Goal: Information Seeking & Learning: Learn about a topic

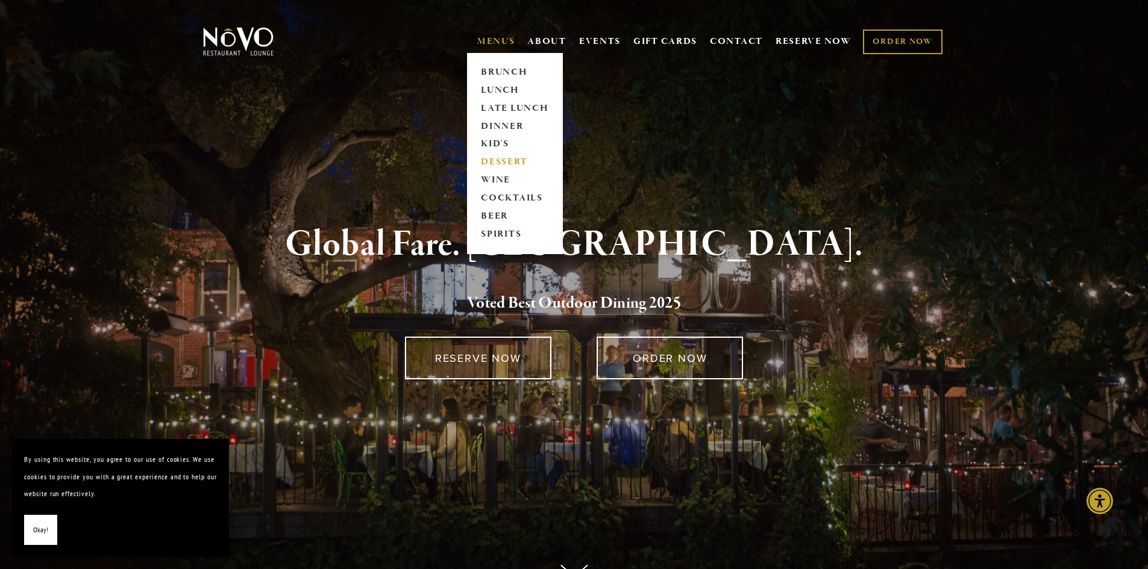
click at [503, 166] on link "DESSERT" at bounding box center [514, 163] width 75 height 18
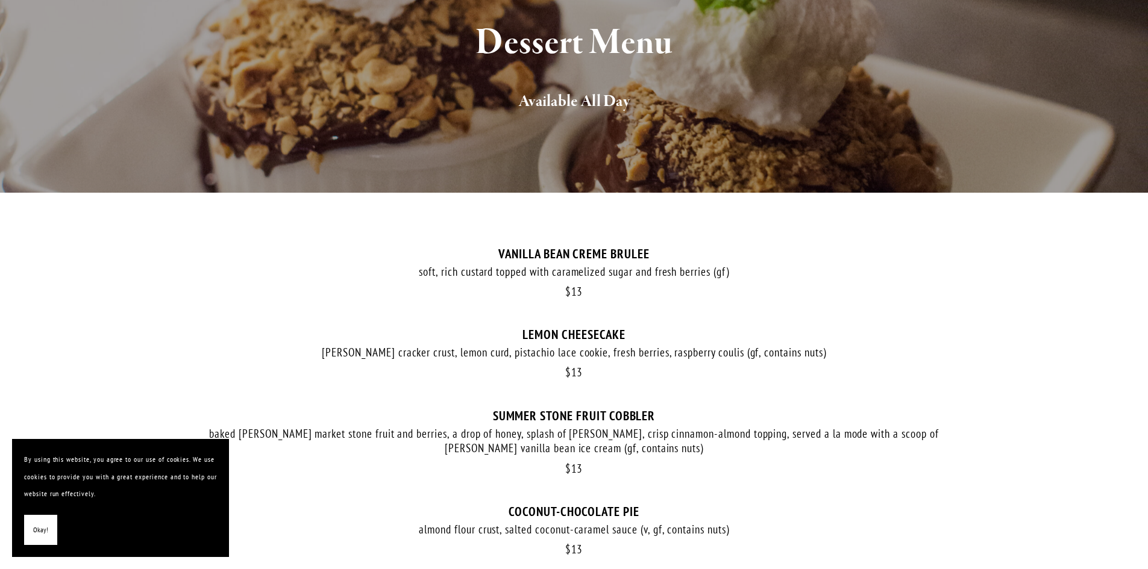
scroll to position [181, 0]
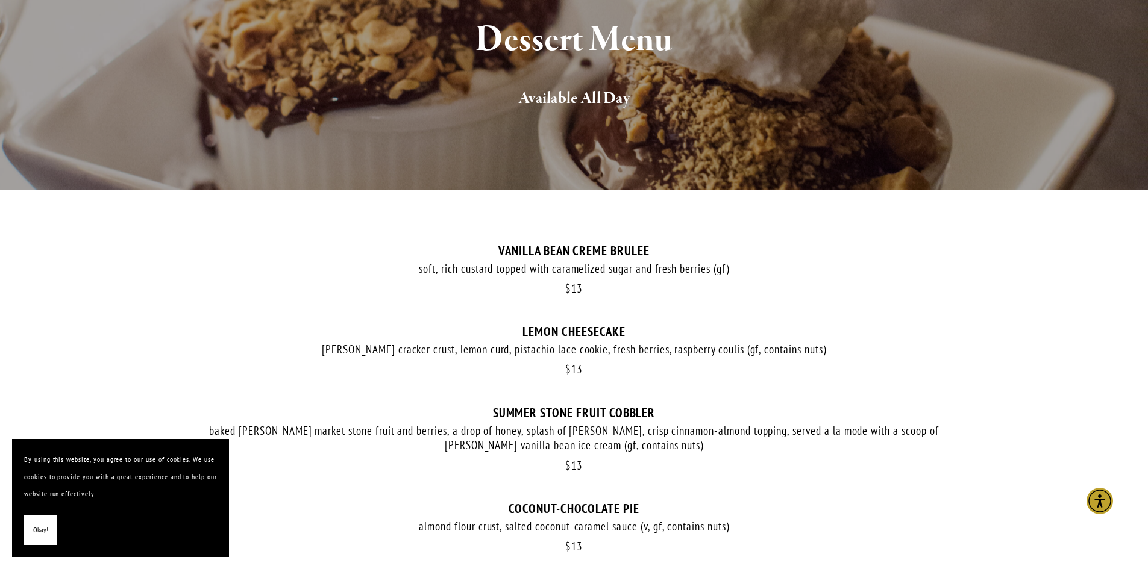
click at [44, 533] on span "Okay!" at bounding box center [40, 530] width 15 height 17
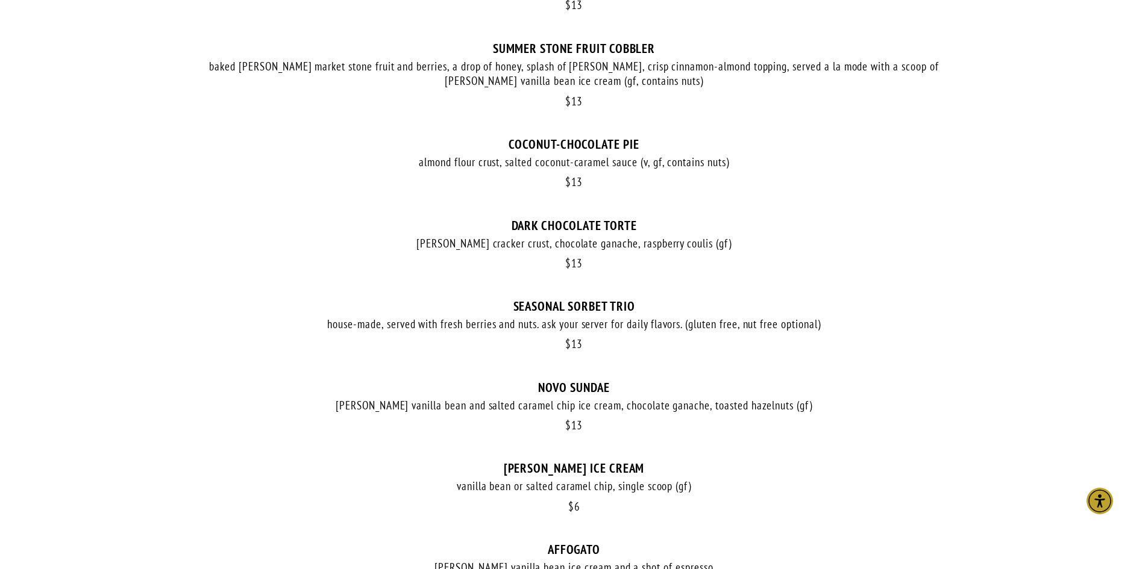
scroll to position [301, 0]
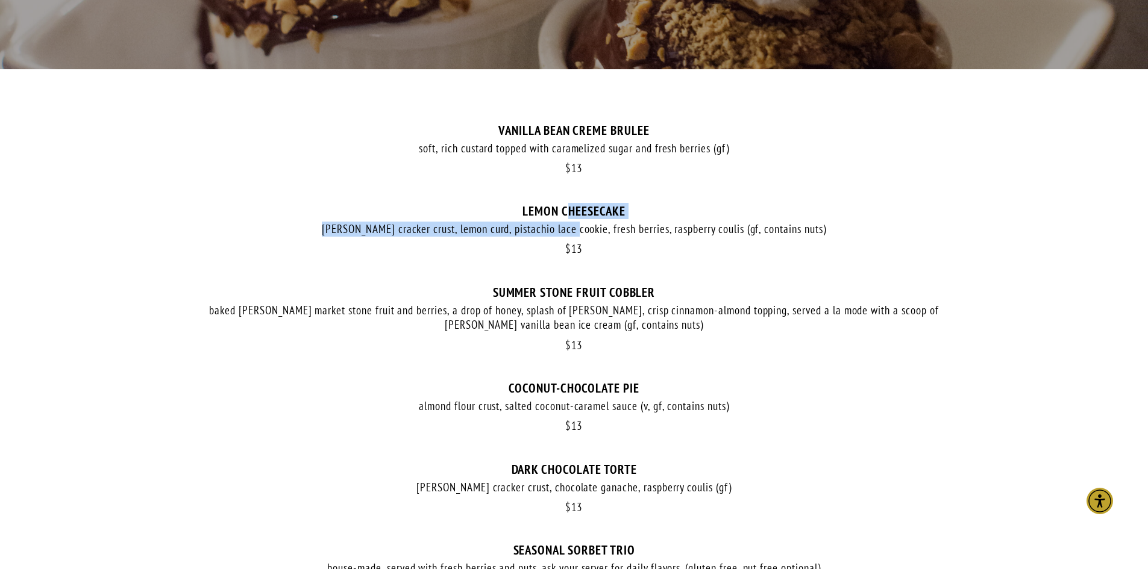
drag, startPoint x: 589, startPoint y: 219, endPoint x: 636, endPoint y: 224, distance: 46.6
click at [631, 224] on div "$ 13 LEMON CHEESECAKE [PERSON_NAME] cracker crust, lemon curd, pistachio lace c…" at bounding box center [574, 244] width 747 height 81
click at [636, 224] on div "[PERSON_NAME] cracker crust, lemon curd, pistachio lace cookie, fresh berries, …" at bounding box center [574, 229] width 747 height 15
drag, startPoint x: 598, startPoint y: 234, endPoint x: 546, endPoint y: 218, distance: 53.6
click at [548, 221] on div "$ 13 LEMON CHEESECAKE [PERSON_NAME] cracker crust, lemon curd, pistachio lace c…" at bounding box center [574, 244] width 747 height 81
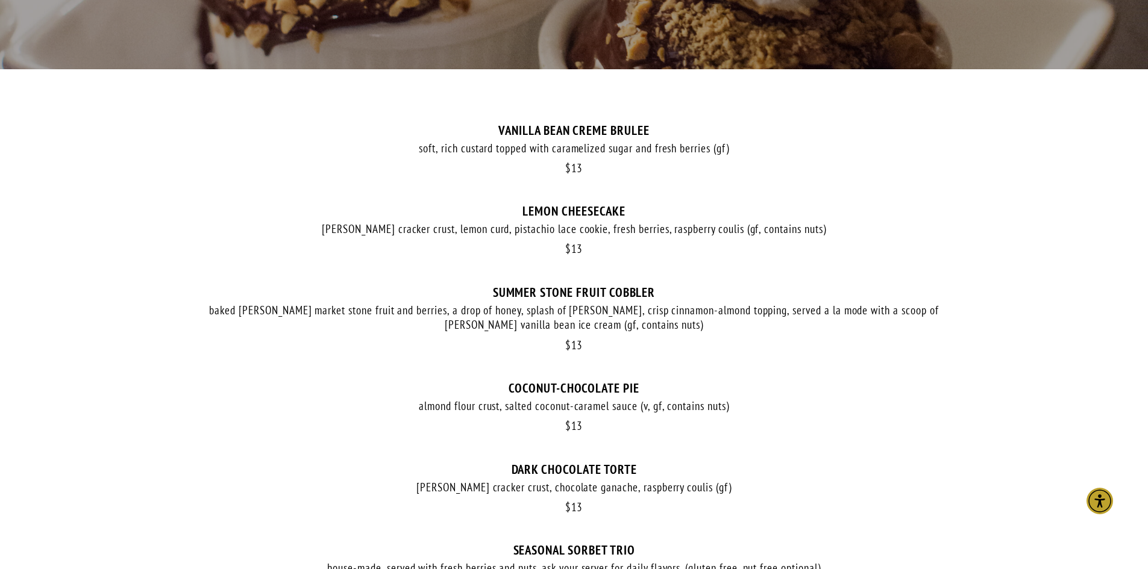
click at [562, 213] on div "LEMON CHEESECAKE" at bounding box center [574, 211] width 747 height 15
drag, startPoint x: 599, startPoint y: 216, endPoint x: 640, endPoint y: 221, distance: 40.7
click at [626, 221] on div "$ 13 LEMON CHEESECAKE [PERSON_NAME] cracker crust, lemon curd, pistachio lace c…" at bounding box center [574, 244] width 747 height 81
click at [658, 219] on div "$ 13 LEMON CHEESECAKE [PERSON_NAME] cracker crust, lemon curd, pistachio lace c…" at bounding box center [574, 244] width 747 height 81
drag, startPoint x: 658, startPoint y: 219, endPoint x: 651, endPoint y: 218, distance: 7.3
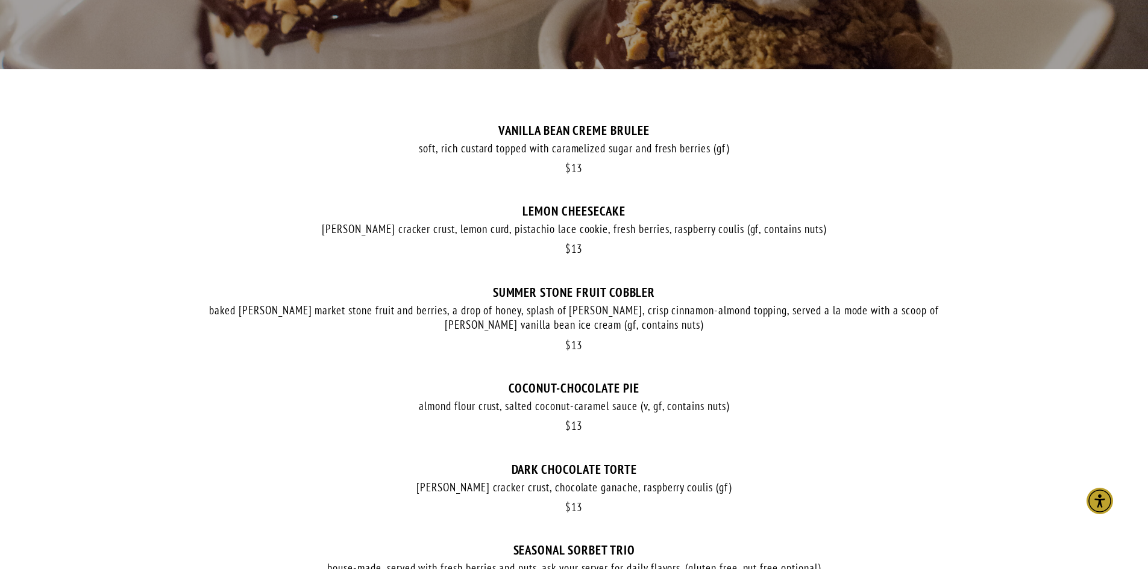
click at [658, 219] on div "$ 13 LEMON CHEESECAKE [PERSON_NAME] cracker crust, lemon curd, pistachio lace c…" at bounding box center [574, 244] width 747 height 81
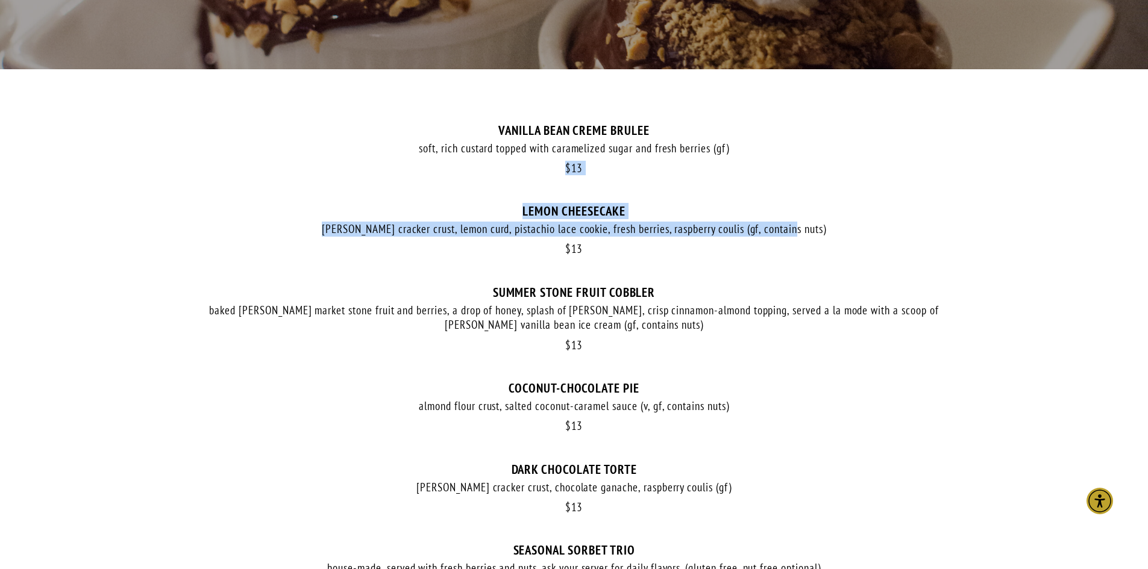
drag, startPoint x: 765, startPoint y: 220, endPoint x: 511, endPoint y: 184, distance: 256.2
click at [498, 180] on div "$ 13 VANILLA BEAN CREME BRULEE soft, rich custard topped with caramelized sugar…" at bounding box center [574, 495] width 747 height 745
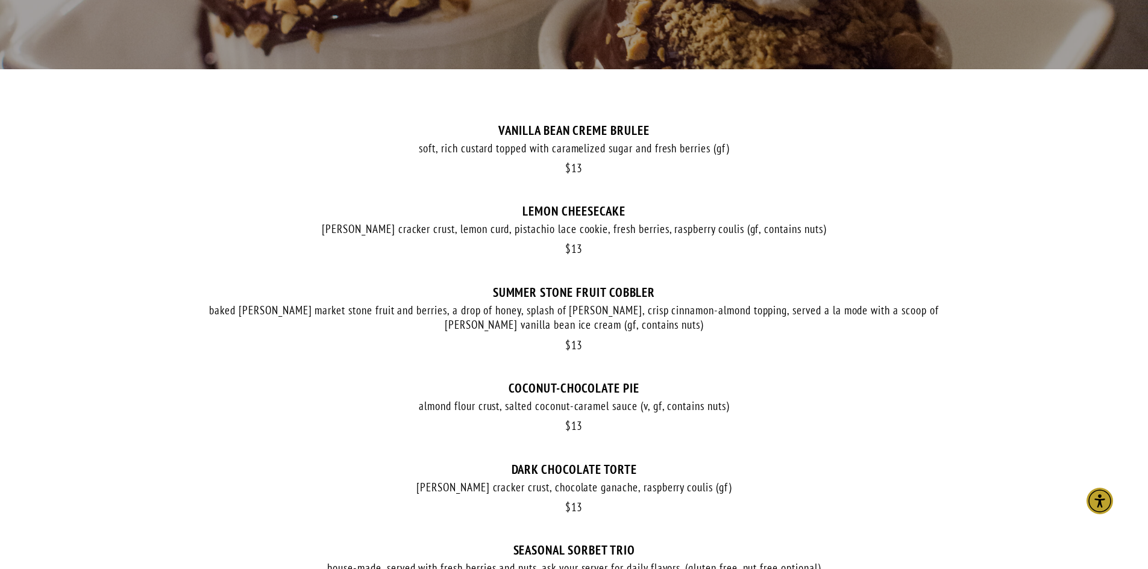
click at [576, 143] on div "soft, rich custard topped with caramelized sugar and fresh berries (gf)" at bounding box center [574, 148] width 747 height 15
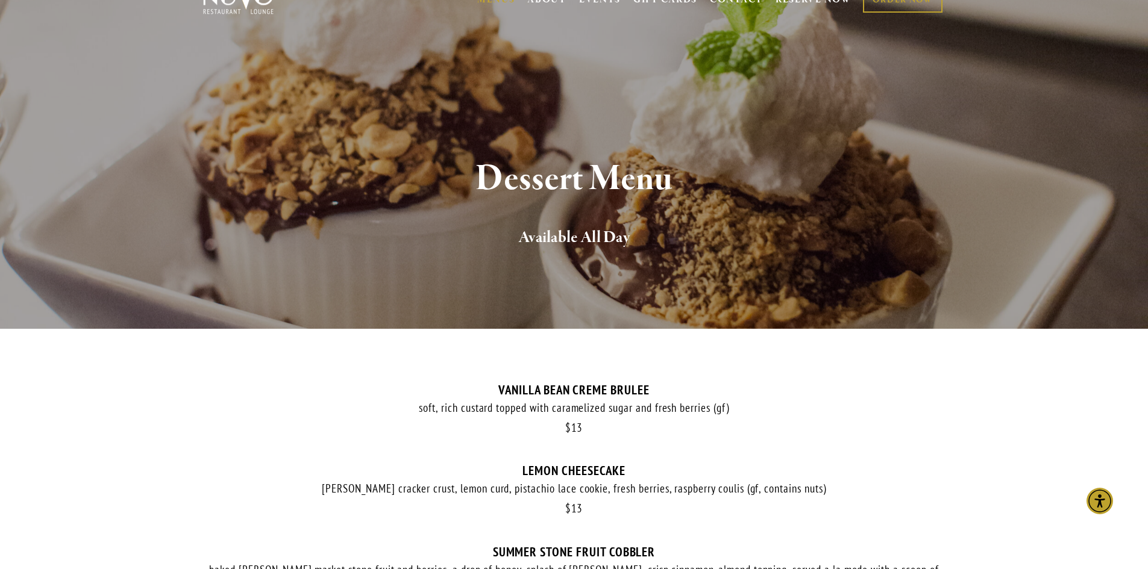
scroll to position [0, 0]
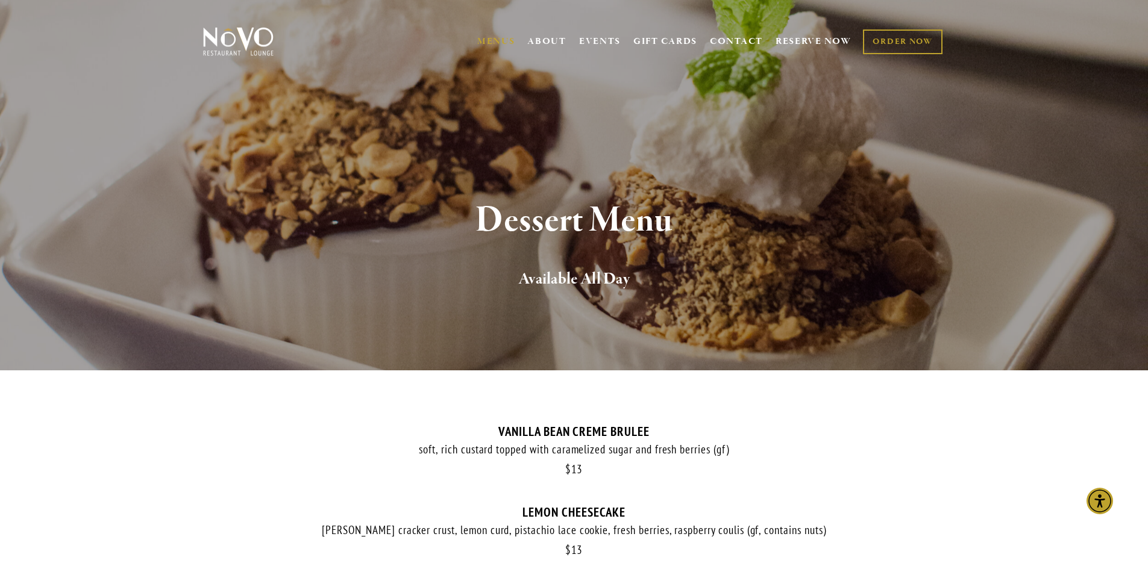
click at [194, 26] on div "MENUS [GEOGRAPHIC_DATA] LUNCH LATE LUNCH DINNER KID'S DESSERT WINE COCKTAILS BE…" at bounding box center [574, 43] width 868 height 62
click at [252, 30] on img at bounding box center [238, 42] width 75 height 30
